Goal: Find specific page/section: Find specific page/section

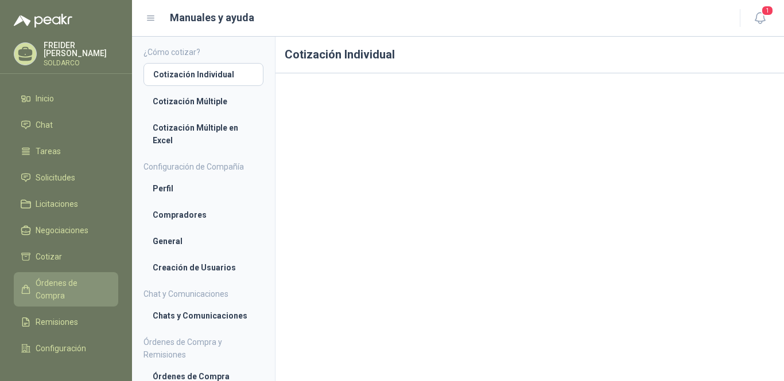
click at [48, 286] on span "Órdenes de Compra" at bounding box center [72, 289] width 72 height 25
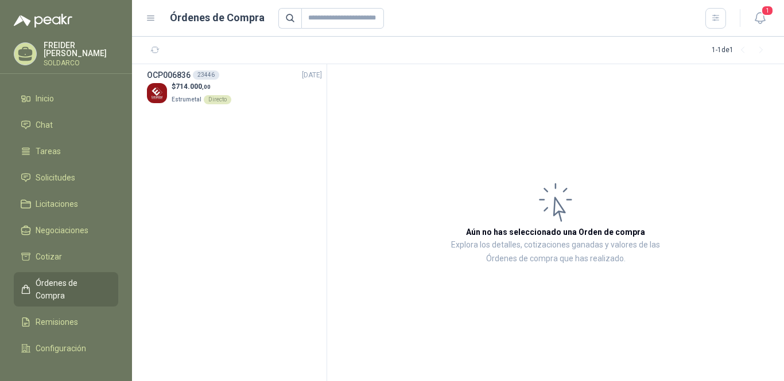
click at [54, 288] on span "Órdenes de Compra" at bounding box center [72, 289] width 72 height 25
click at [185, 91] on p "$ 714.000 ,00" at bounding box center [202, 86] width 60 height 11
click at [758, 18] on icon "button" at bounding box center [760, 18] width 14 height 14
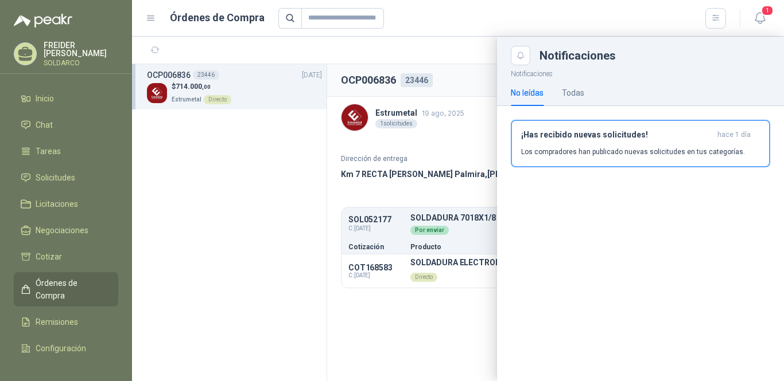
click at [201, 190] on div at bounding box center [458, 209] width 652 height 345
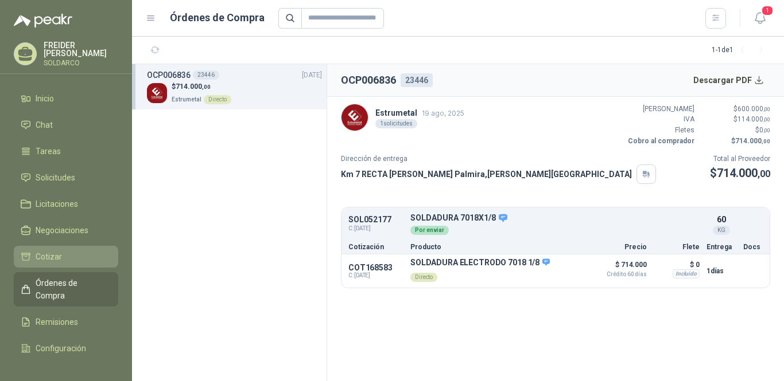
click at [73, 256] on li "Cotizar" at bounding box center [66, 257] width 91 height 13
